Goal: Task Accomplishment & Management: Manage account settings

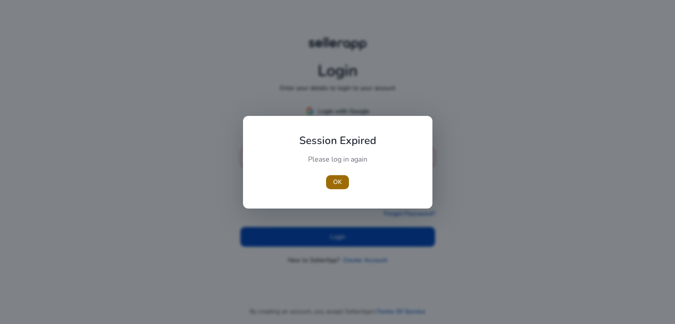
type input "**********"
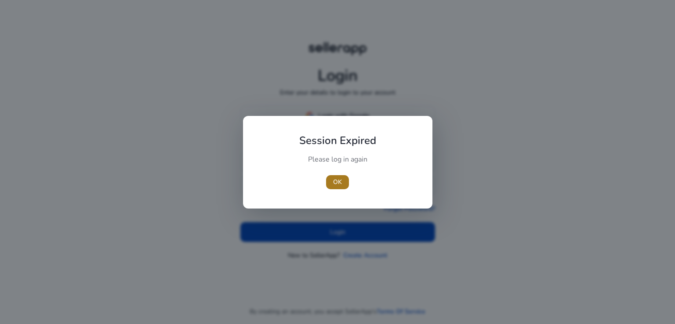
click at [335, 180] on span "OK" at bounding box center [337, 182] width 9 height 9
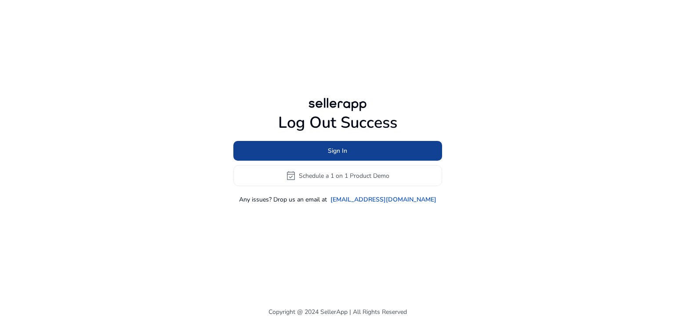
click at [313, 153] on span at bounding box center [337, 151] width 209 height 21
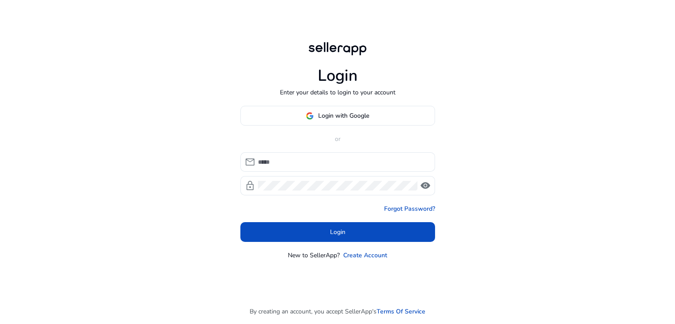
type input "**********"
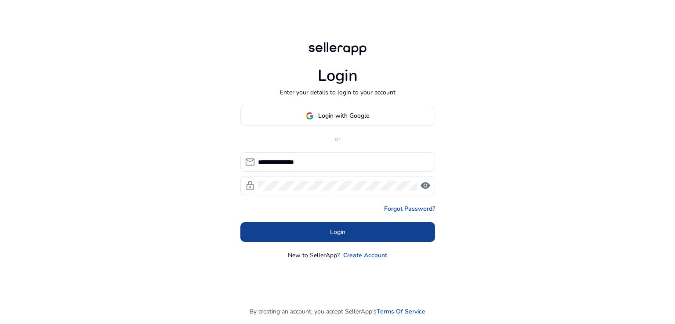
click at [342, 233] on span "Login" at bounding box center [337, 232] width 15 height 9
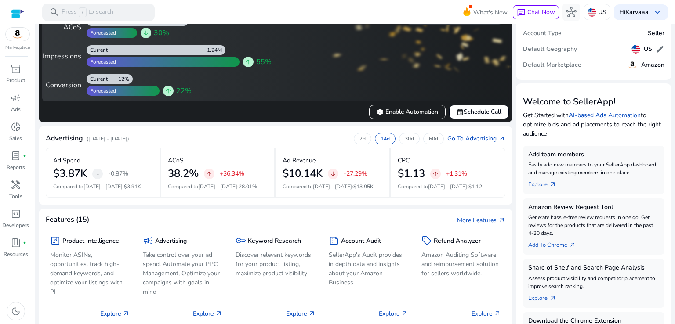
scroll to position [86, 0]
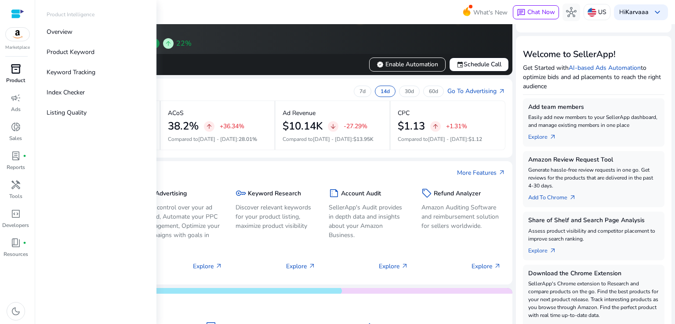
click at [11, 74] on span "inventory_2" at bounding box center [16, 69] width 11 height 11
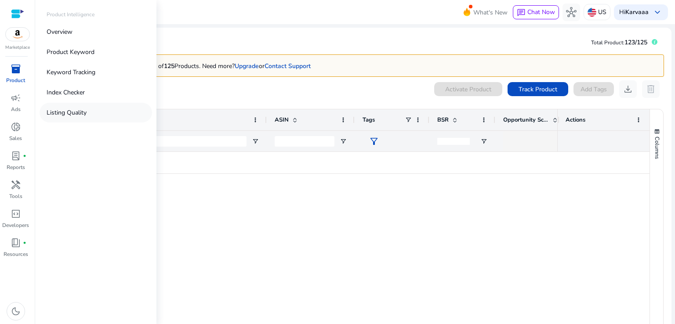
click at [72, 110] on p "Listing Quality" at bounding box center [67, 112] width 40 height 9
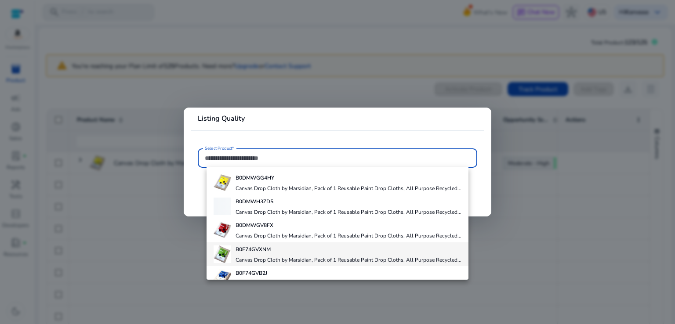
click at [301, 240] on h4 "Canvas Drop Cloth by Marsidian, Pack of 1 Reusable Paint Drop Cloths, All Purpo…" at bounding box center [349, 236] width 226 height 7
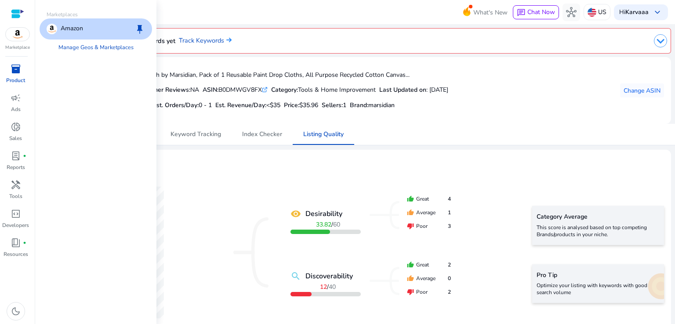
click at [16, 11] on div at bounding box center [17, 14] width 13 height 10
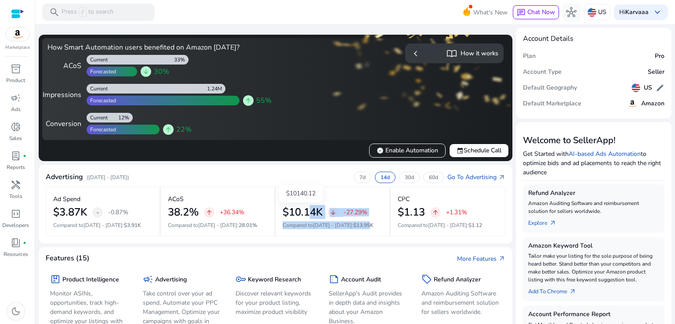
drag, startPoint x: 303, startPoint y: 212, endPoint x: 392, endPoint y: 262, distance: 102.0
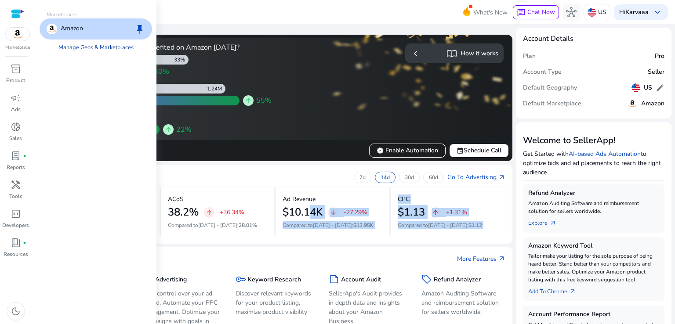
click at [86, 48] on link "Manage Geos & Marketplaces" at bounding box center [95, 48] width 89 height 16
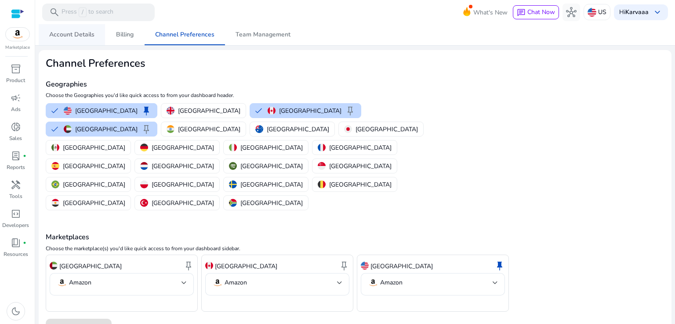
click at [66, 29] on span "Account Details" at bounding box center [71, 34] width 45 height 21
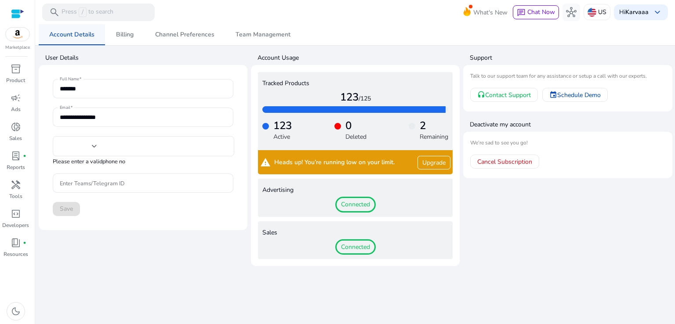
type input "***"
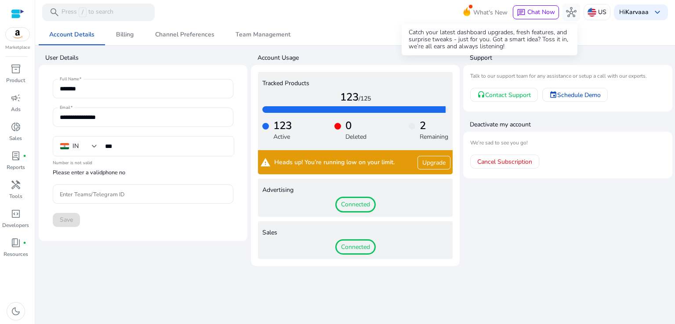
click at [472, 7] on span at bounding box center [471, 7] width 4 height 4
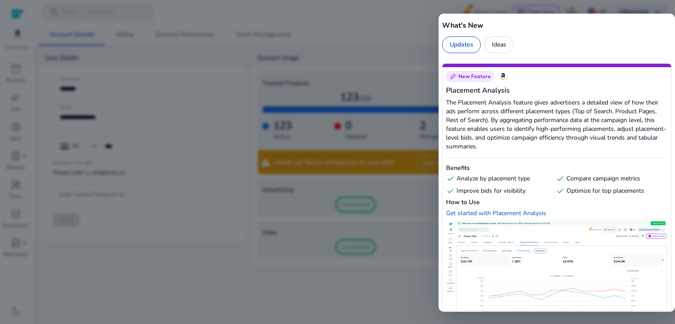
click at [518, 170] on h6 "Benefits" at bounding box center [557, 168] width 222 height 9
click at [498, 43] on div "Ideas" at bounding box center [498, 44] width 29 height 17
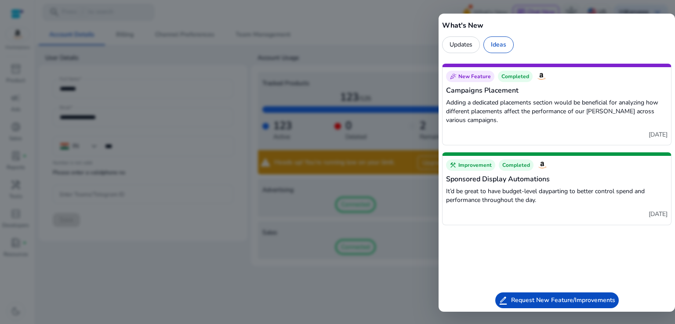
click at [250, 86] on div at bounding box center [337, 162] width 675 height 324
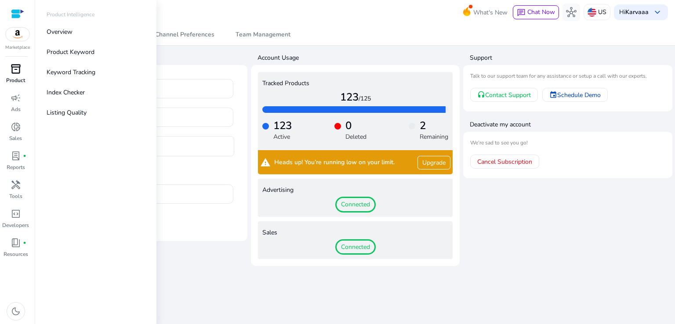
click at [12, 69] on span "inventory_2" at bounding box center [16, 69] width 11 height 11
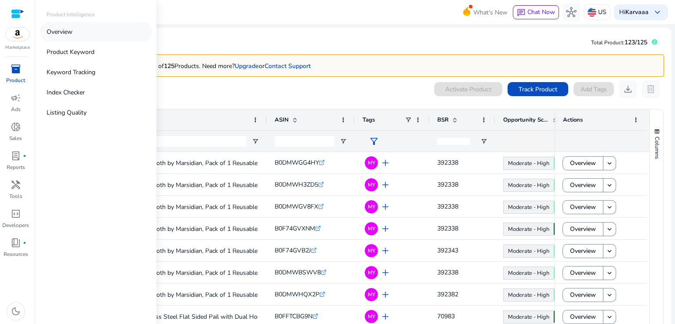
click at [69, 29] on p "Overview" at bounding box center [60, 31] width 26 height 9
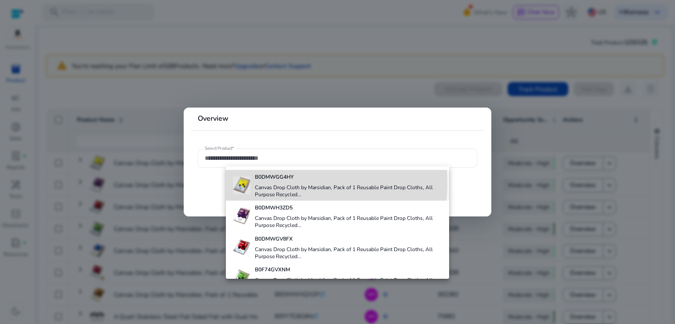
click at [269, 184] on h4 "Canvas Drop Cloth by Marsidian, Pack of 1 Reusable Paint Drop Cloths, All Purpo…" at bounding box center [349, 191] width 188 height 14
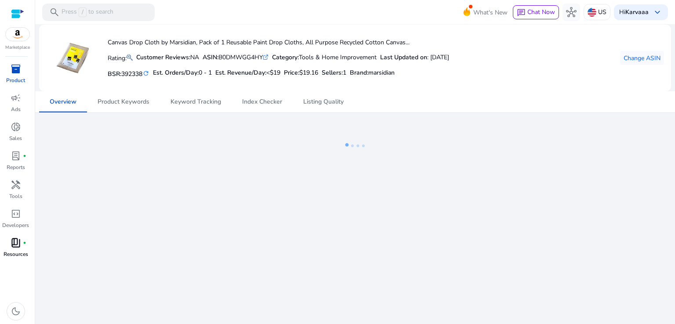
click at [14, 254] on p "Resources" at bounding box center [16, 255] width 25 height 8
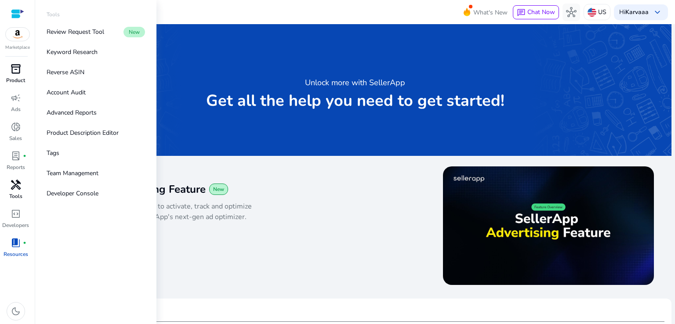
click at [15, 190] on span "handyman" at bounding box center [16, 185] width 11 height 11
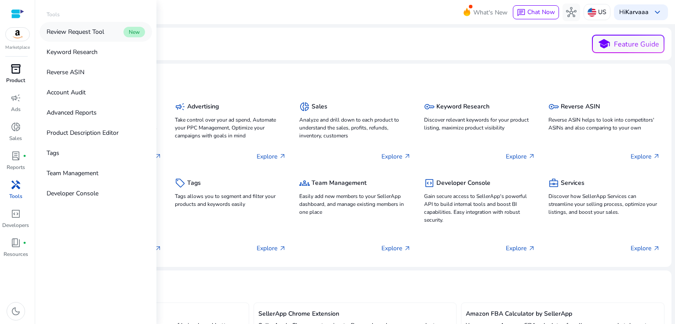
click at [100, 30] on p "Review Request Tool" at bounding box center [76, 31] width 58 height 9
